Goal: Navigation & Orientation: Find specific page/section

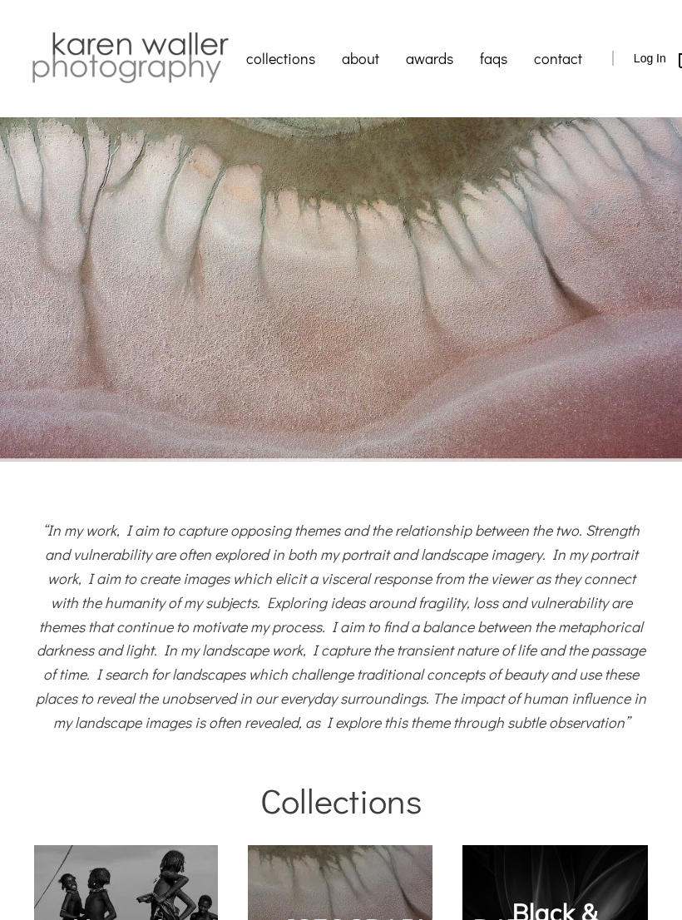
click at [626, 309] on icon at bounding box center [640, 290] width 42 height 42
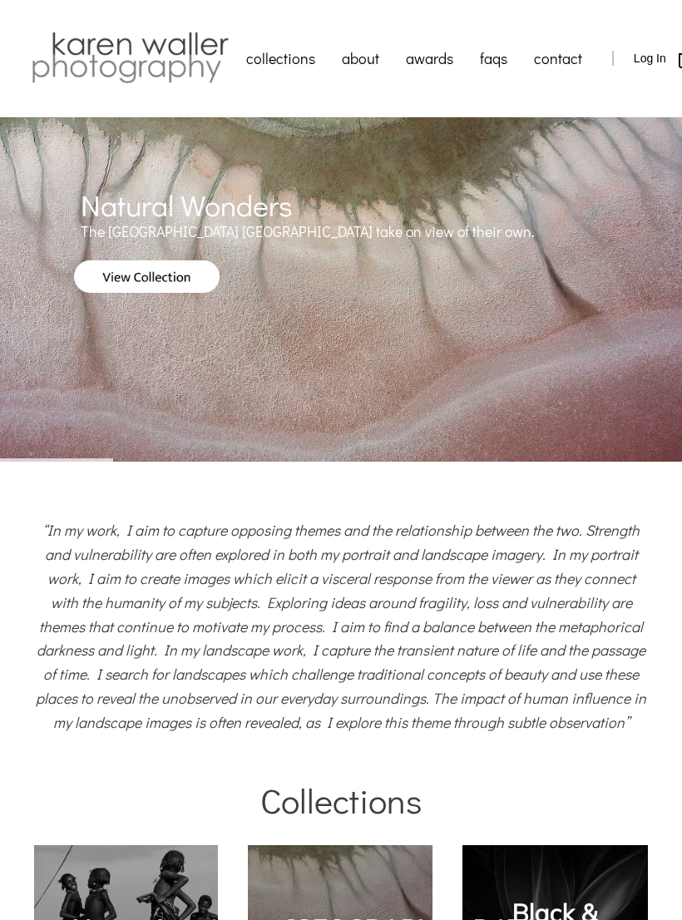
click at [634, 301] on icon at bounding box center [640, 290] width 42 height 42
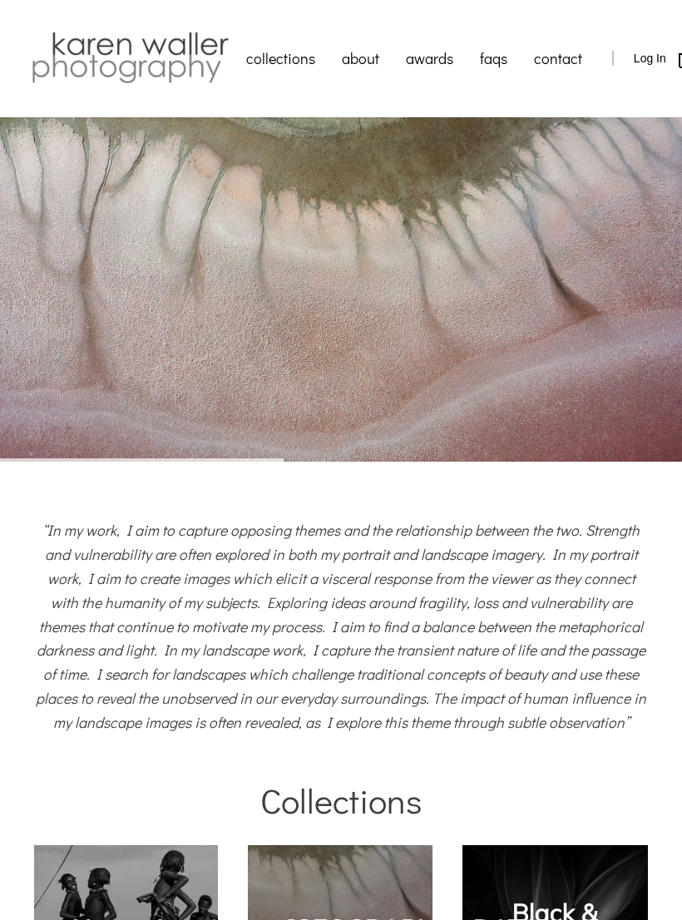
click at [632, 298] on icon at bounding box center [640, 290] width 42 height 42
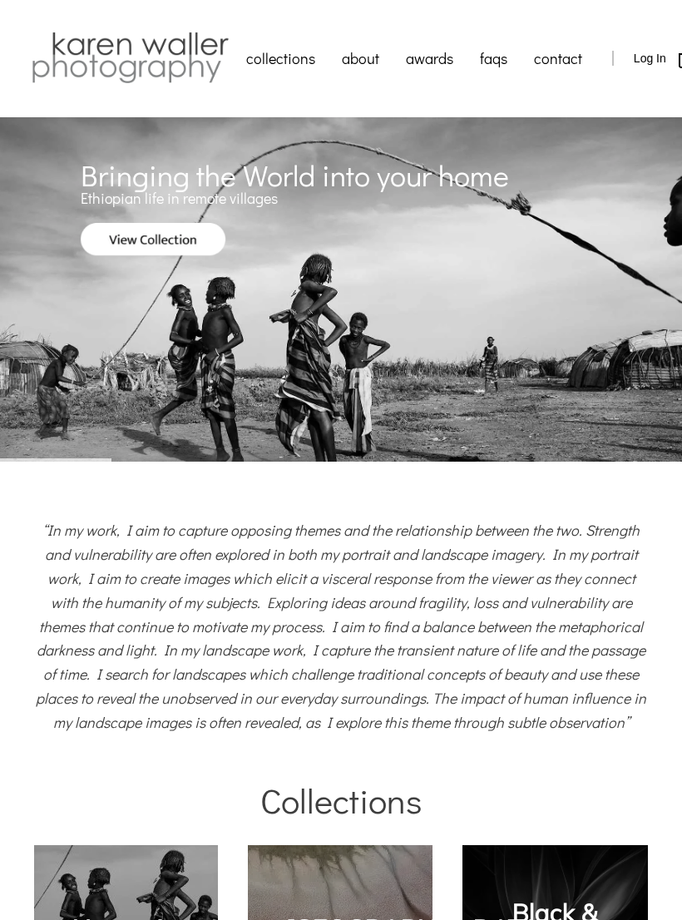
click at [639, 295] on icon at bounding box center [640, 290] width 42 height 42
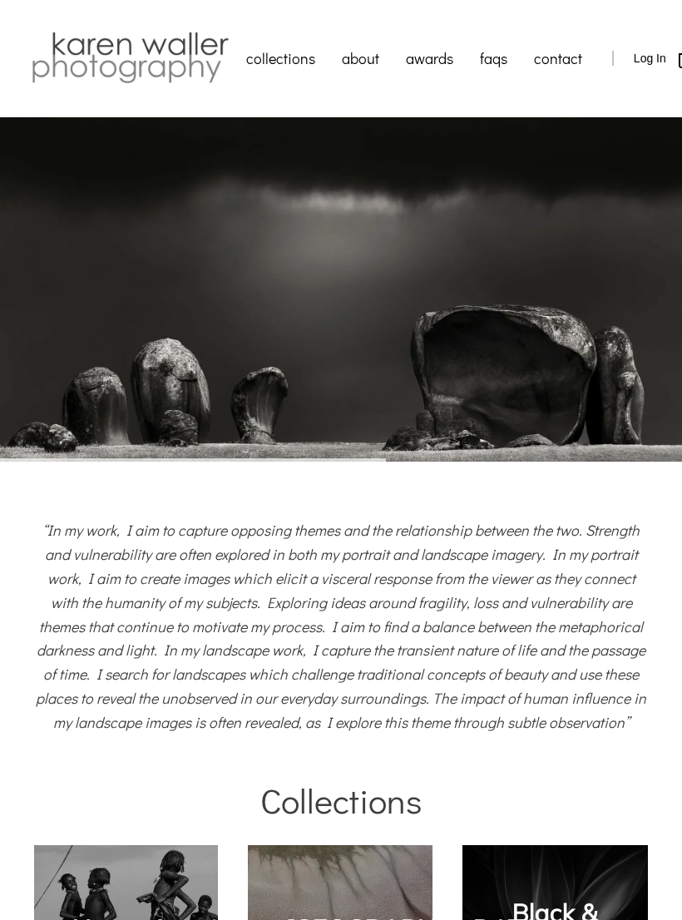
click at [634, 285] on icon at bounding box center [640, 290] width 42 height 42
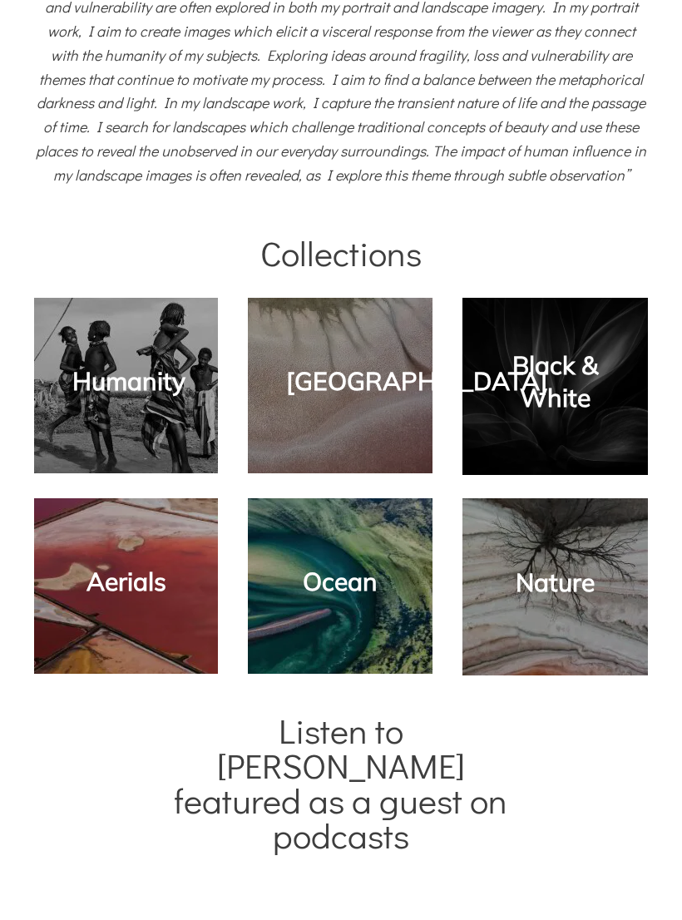
scroll to position [544, 0]
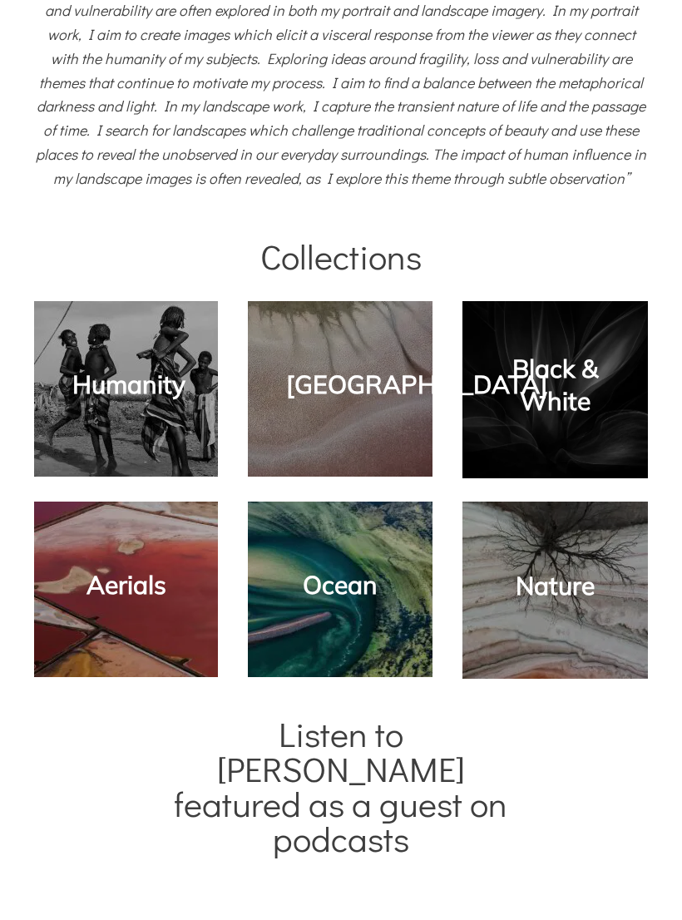
click at [570, 575] on link "Nature" at bounding box center [555, 586] width 79 height 32
click at [558, 580] on link "Nature" at bounding box center [555, 586] width 79 height 32
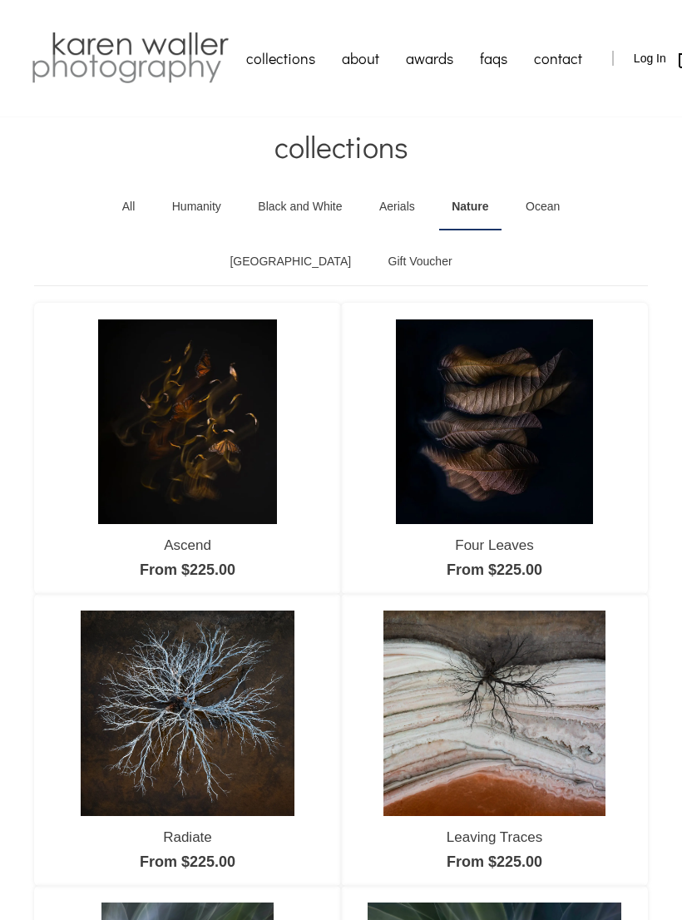
click at [367, 218] on link "Aerials" at bounding box center [397, 207] width 61 height 47
click at [367, 215] on link "Aerials" at bounding box center [397, 207] width 61 height 47
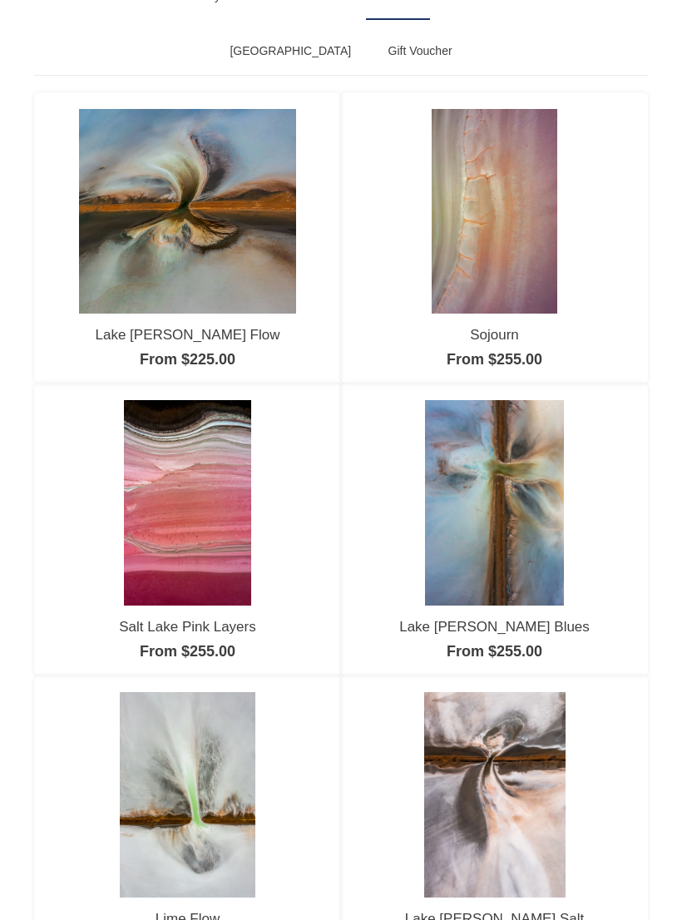
scroll to position [249, 0]
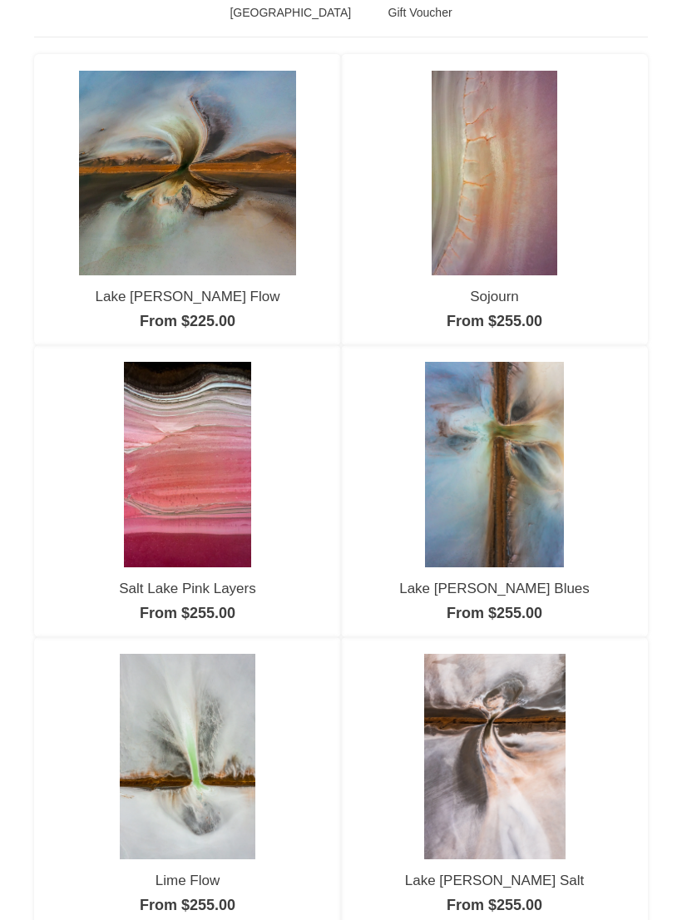
click at [195, 210] on img at bounding box center [187, 173] width 217 height 205
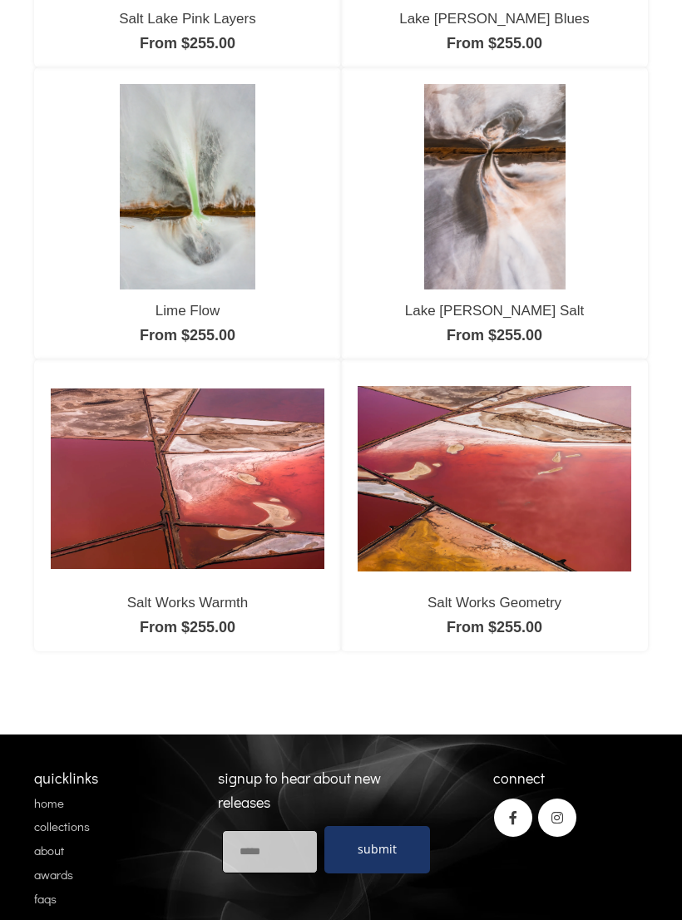
scroll to position [841, 0]
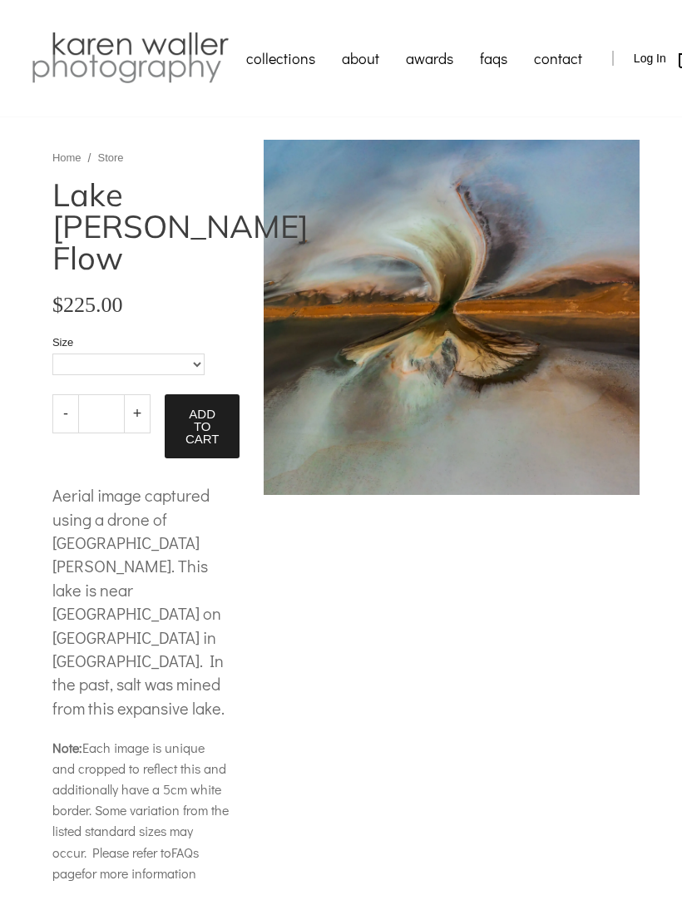
click at [340, 184] on link "black and white" at bounding box center [316, 204] width 166 height 40
click at [334, 184] on link "black and white" at bounding box center [316, 204] width 166 height 40
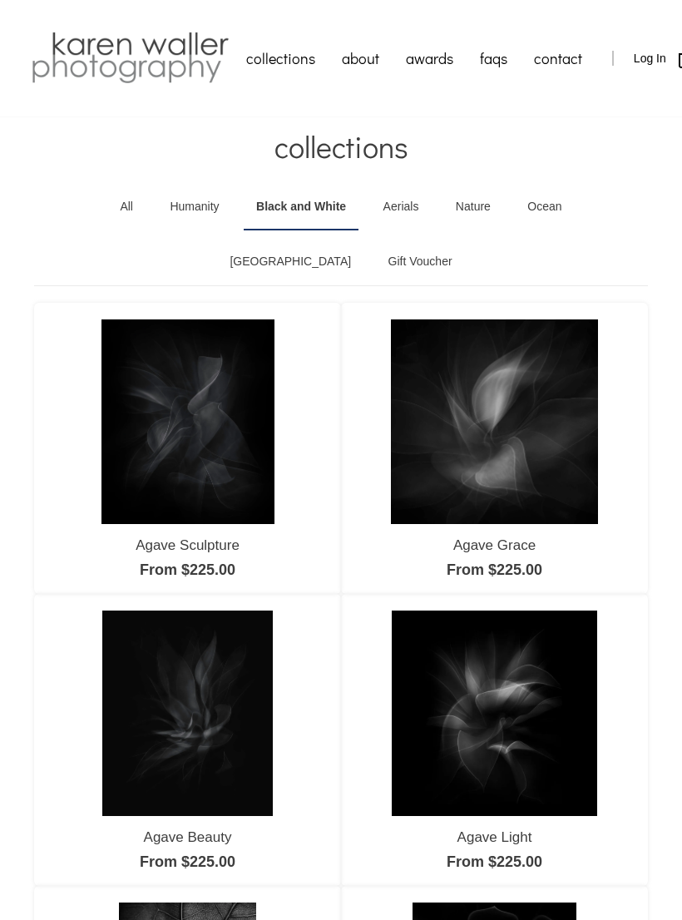
click at [515, 210] on link "Ocean" at bounding box center [544, 207] width 59 height 47
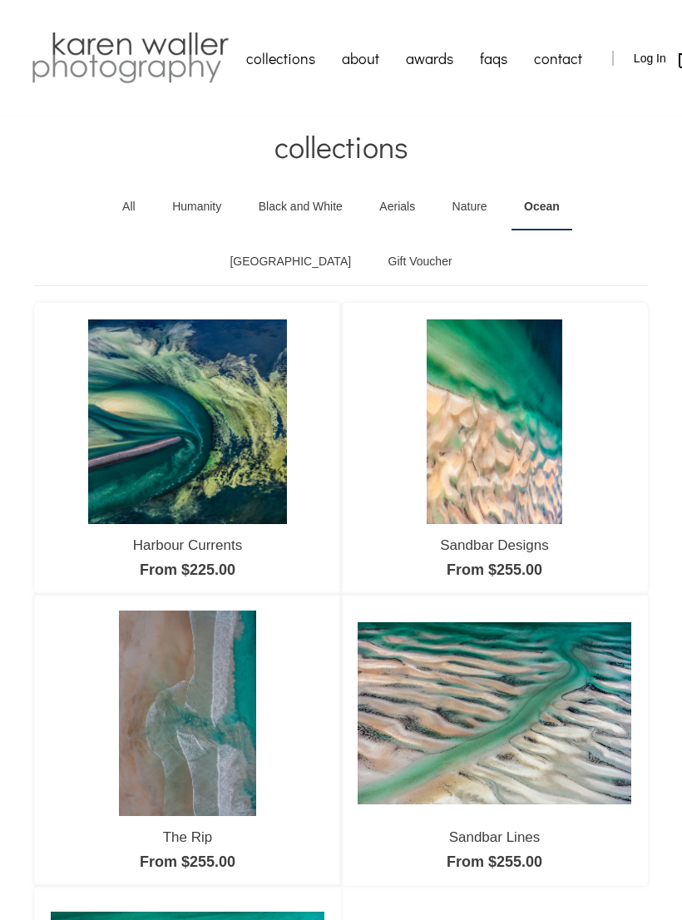
click at [363, 239] on link "[GEOGRAPHIC_DATA]" at bounding box center [290, 262] width 146 height 47
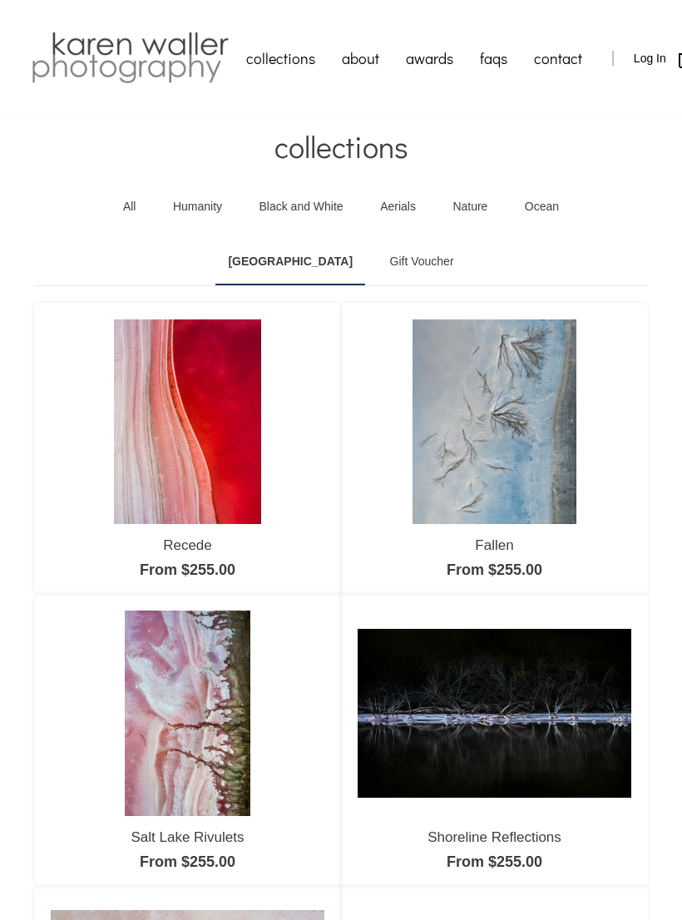
click at [367, 59] on link "about" at bounding box center [360, 58] width 64 height 42
click at [353, 59] on link "about" at bounding box center [360, 58] width 64 height 42
